Goal: Navigation & Orientation: Locate item on page

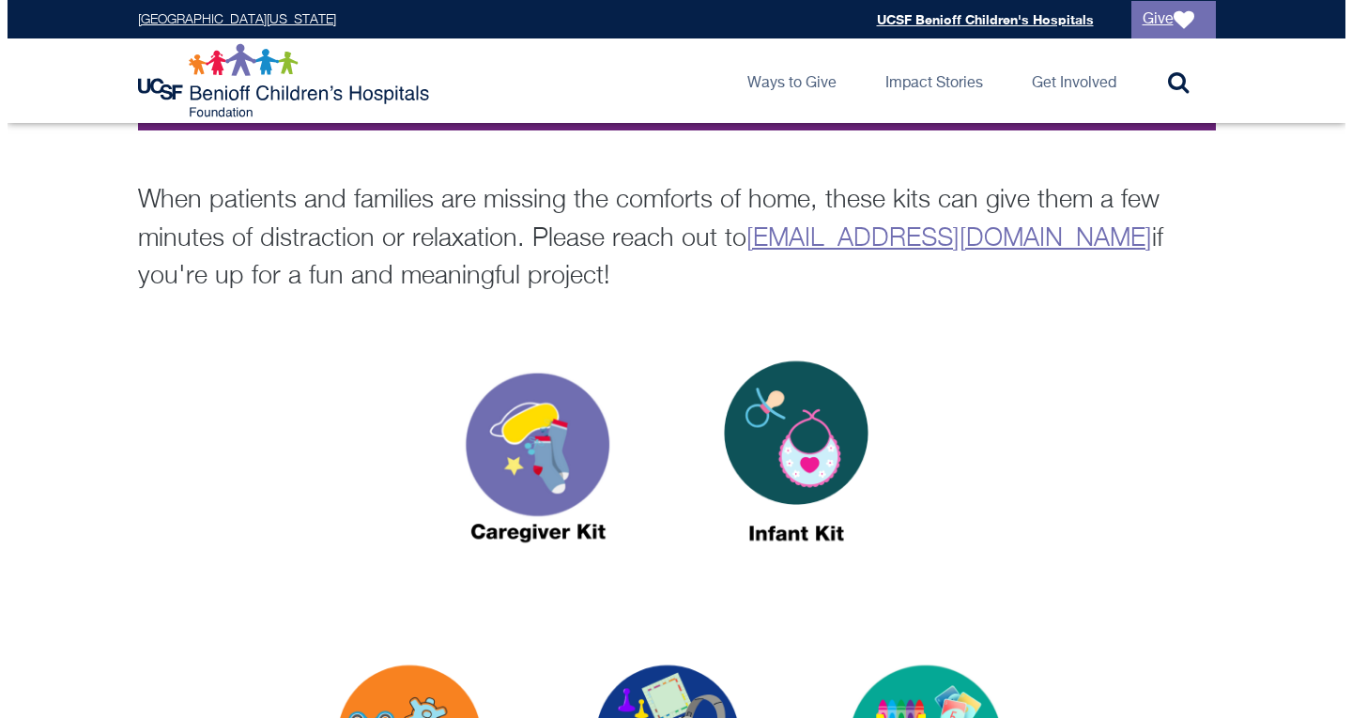
scroll to position [496, 0]
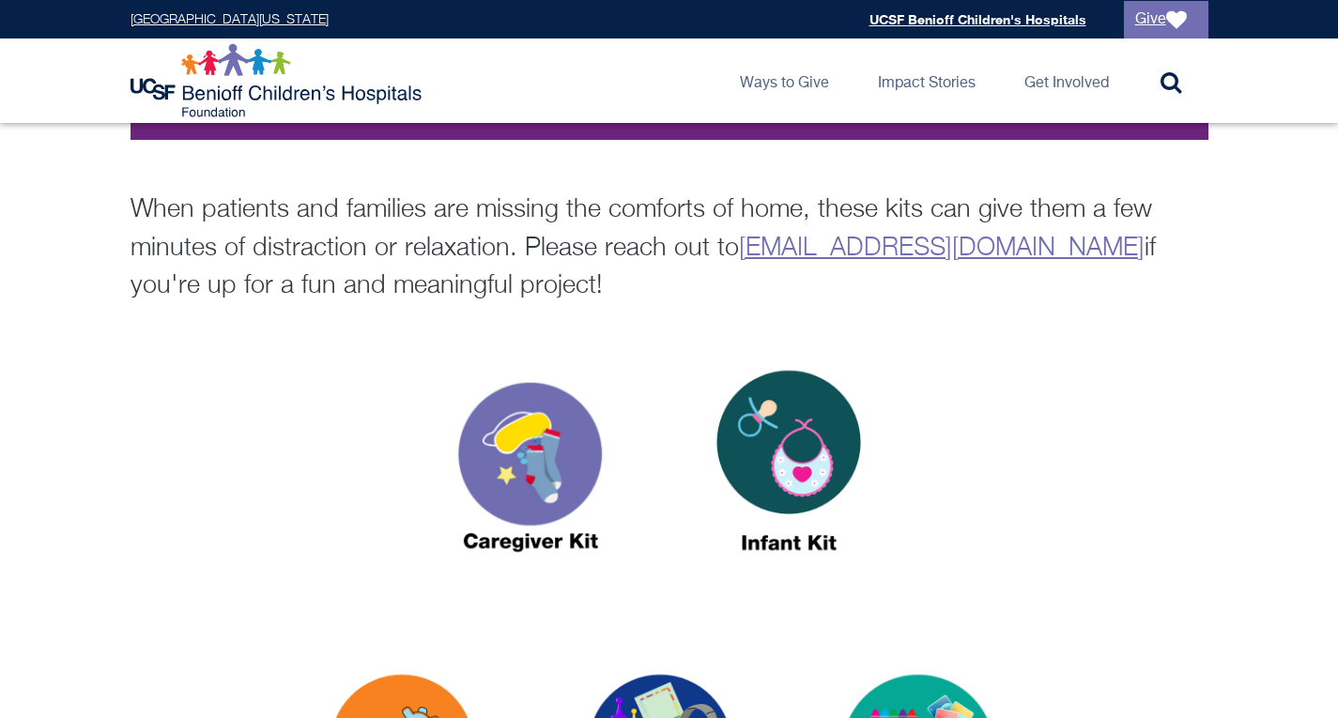
click at [529, 437] on img at bounding box center [530, 469] width 235 height 270
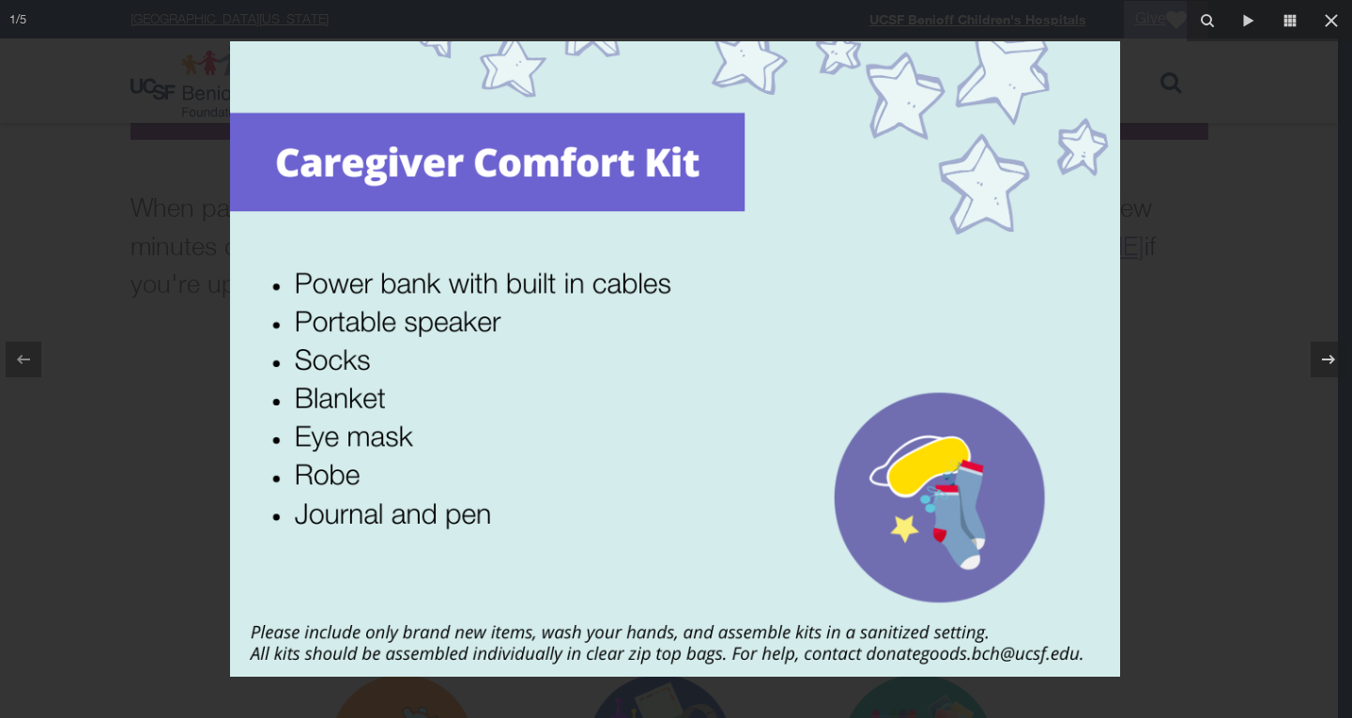
click at [178, 358] on div at bounding box center [676, 359] width 1352 height 718
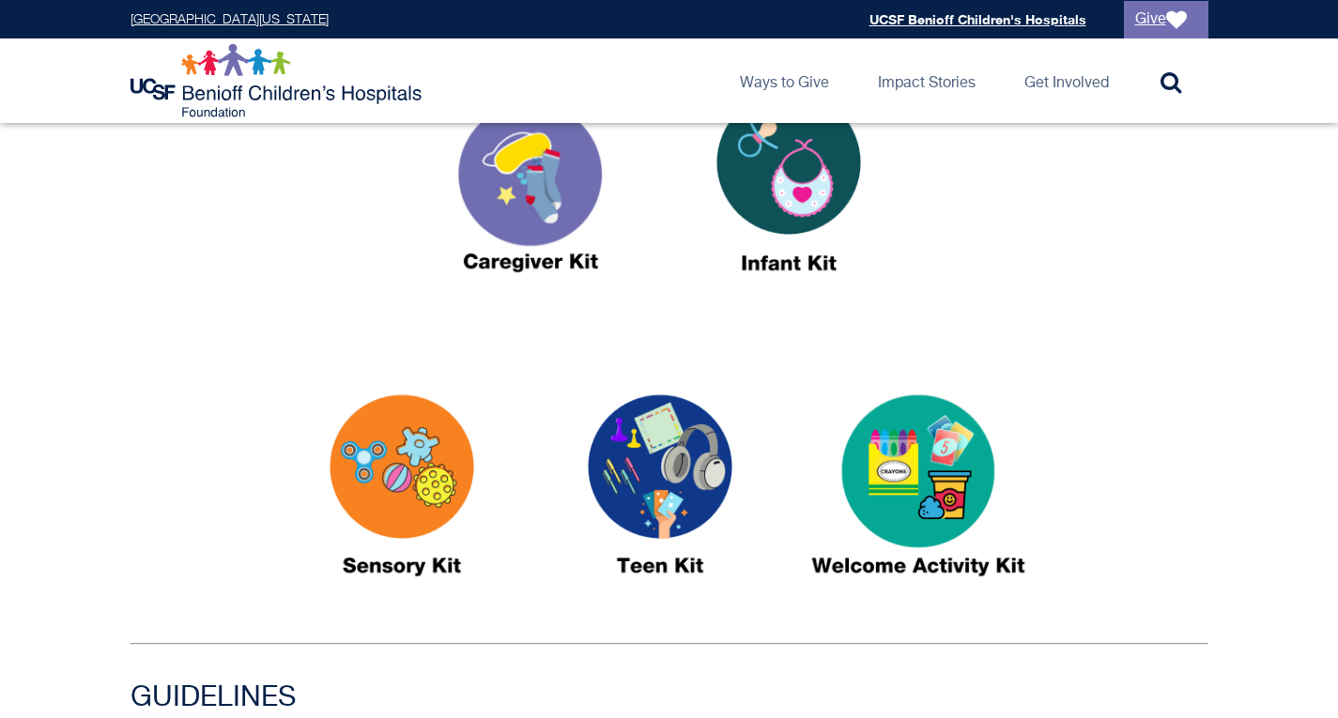
scroll to position [777, 0]
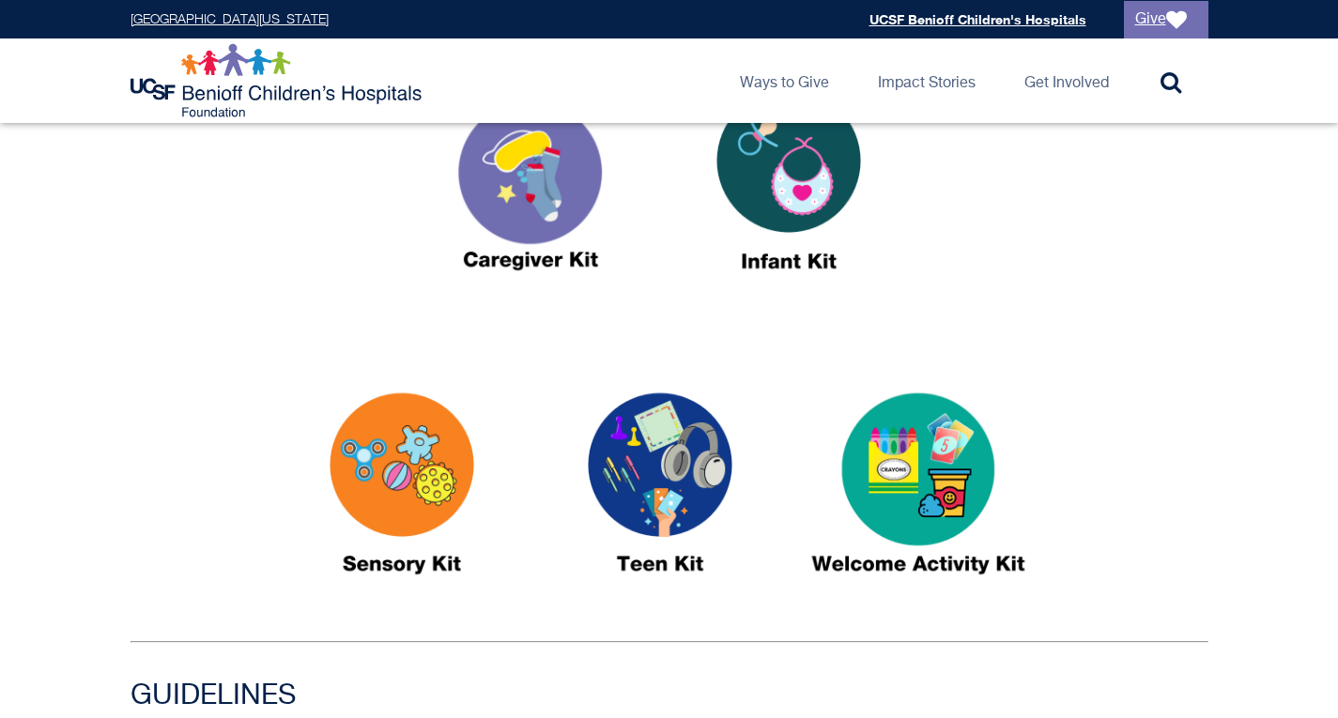
click at [763, 177] on img at bounding box center [788, 188] width 235 height 270
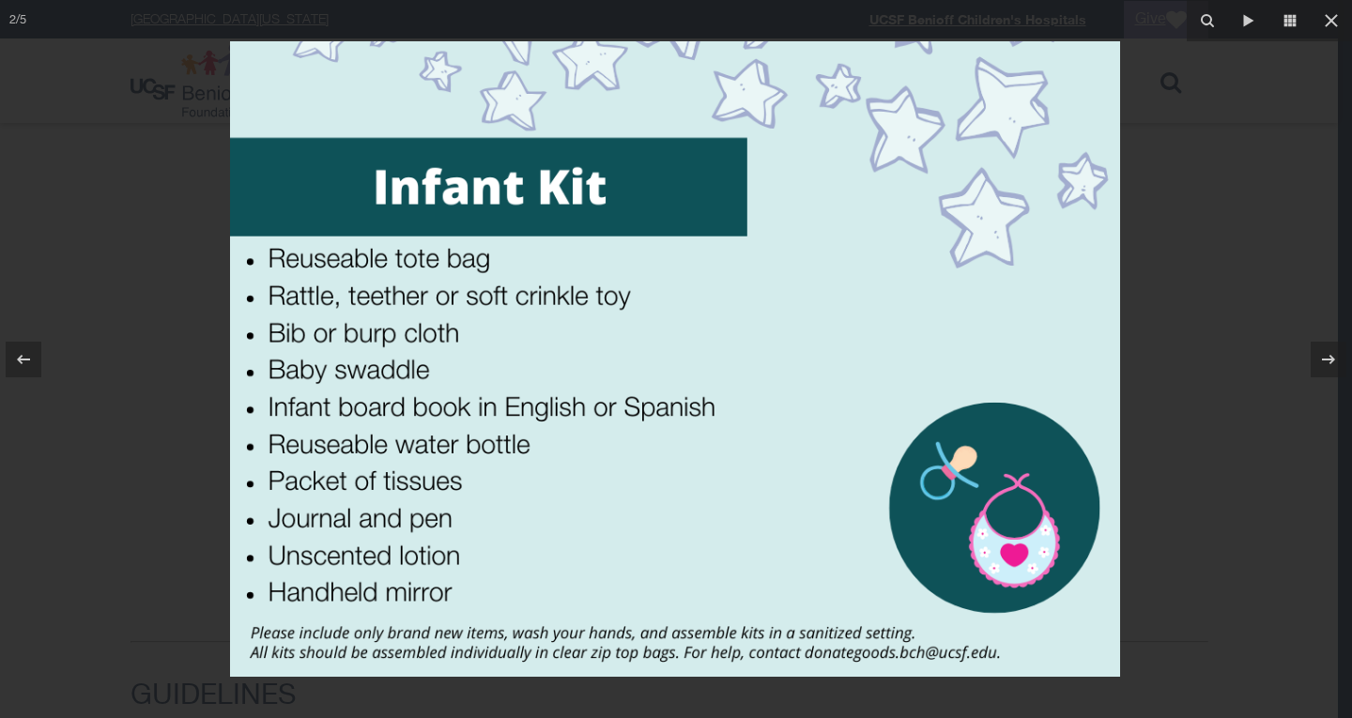
click at [1200, 290] on div at bounding box center [676, 359] width 1352 height 718
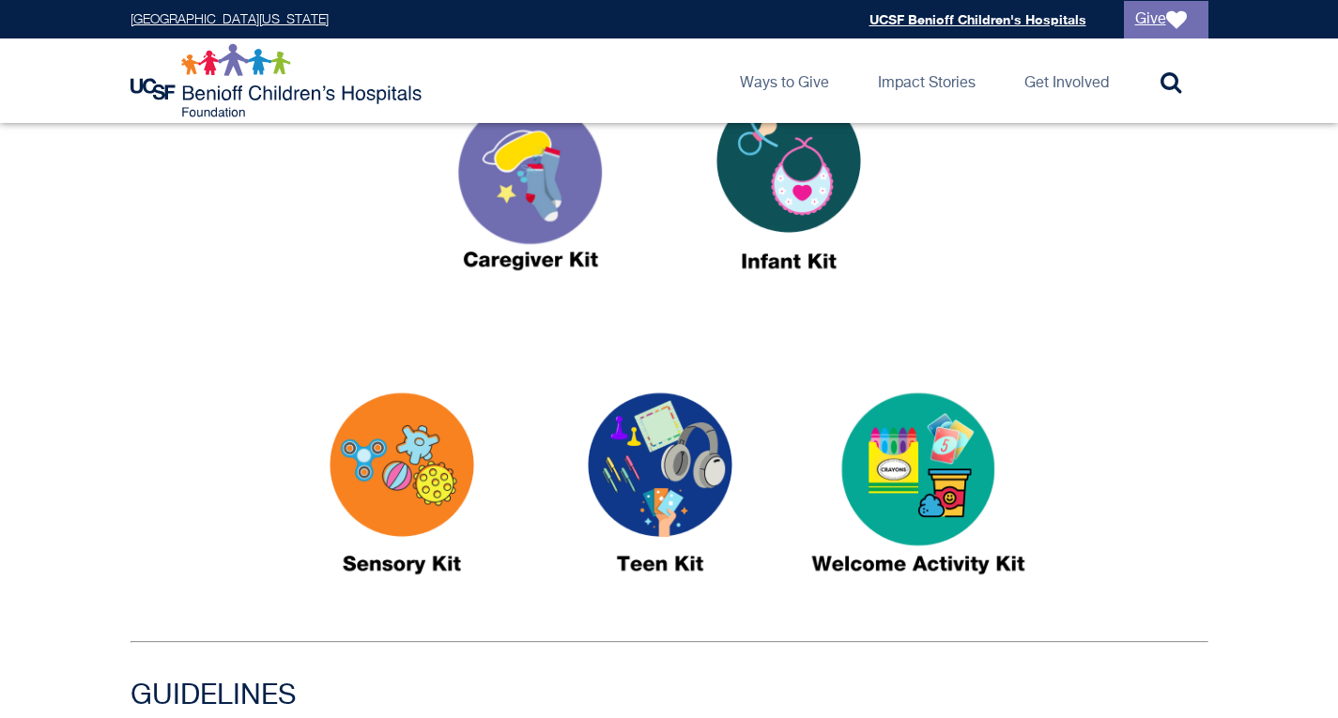
click at [887, 487] on img at bounding box center [918, 492] width 235 height 270
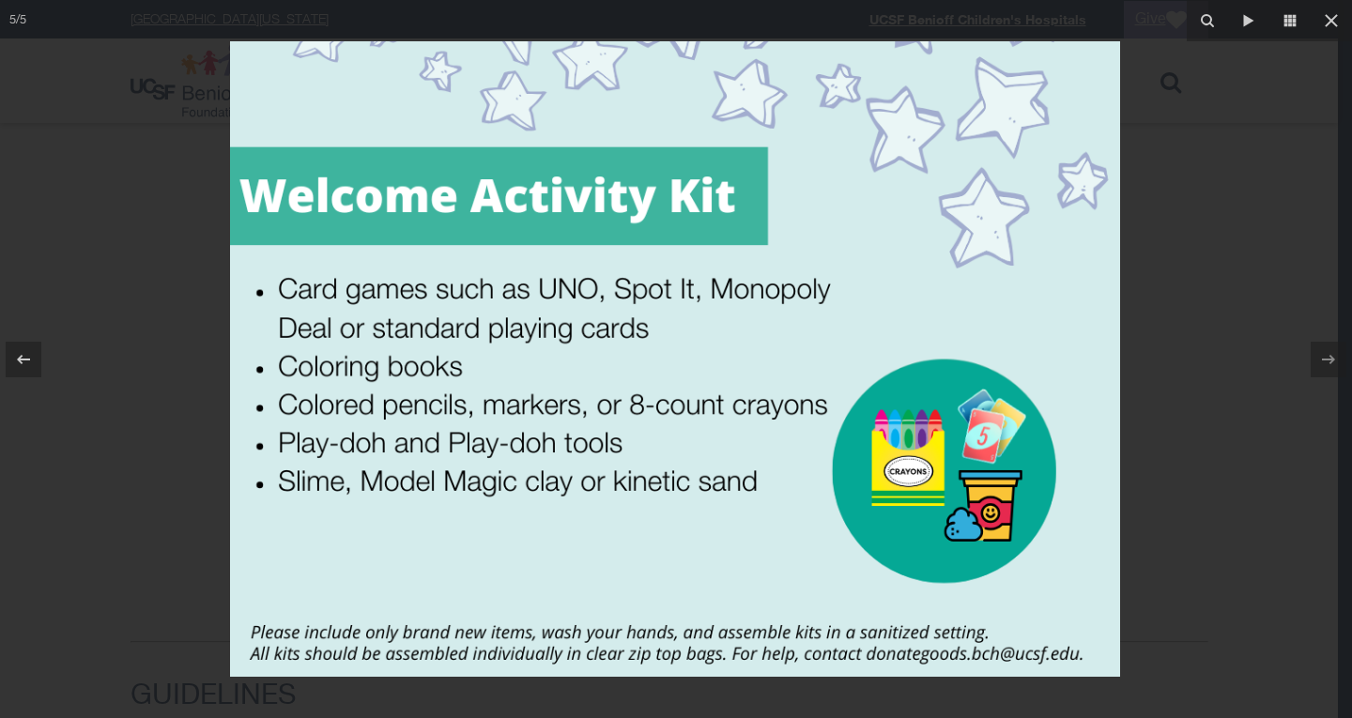
click at [1159, 374] on div at bounding box center [676, 359] width 1352 height 718
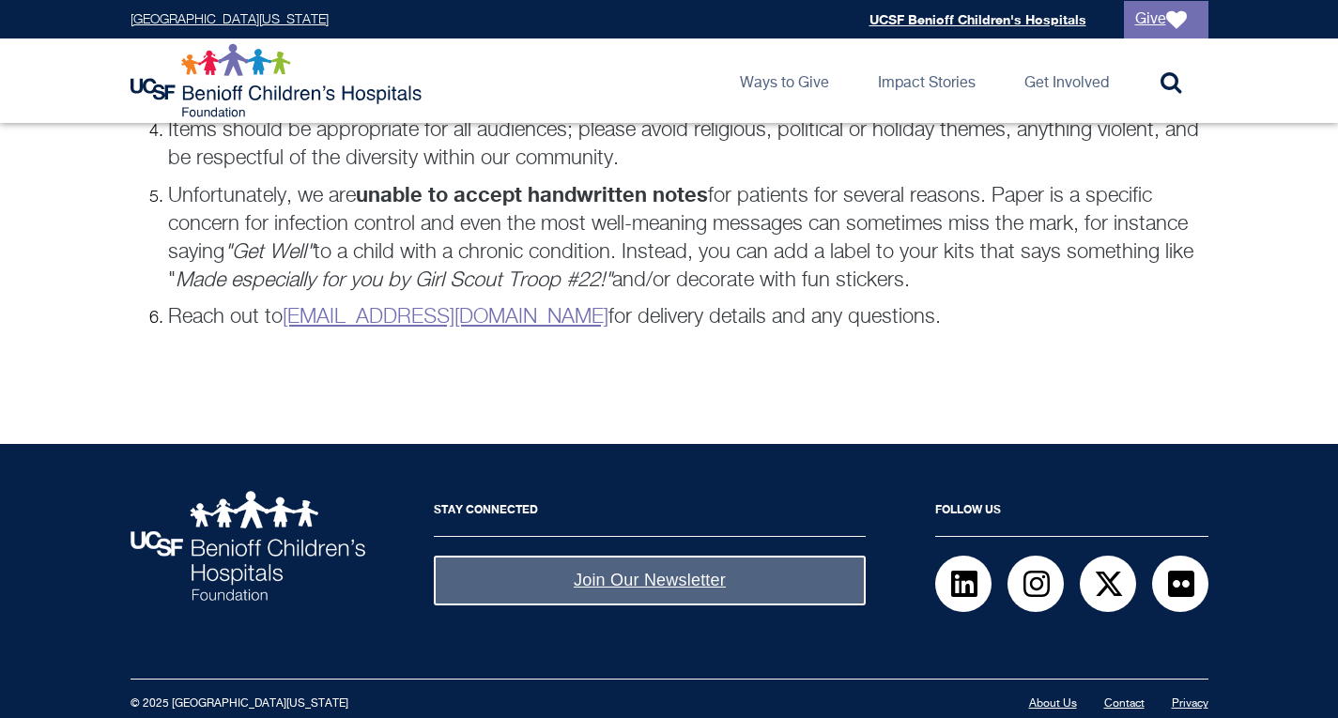
scroll to position [1553, 0]
